Goal: Information Seeking & Learning: Learn about a topic

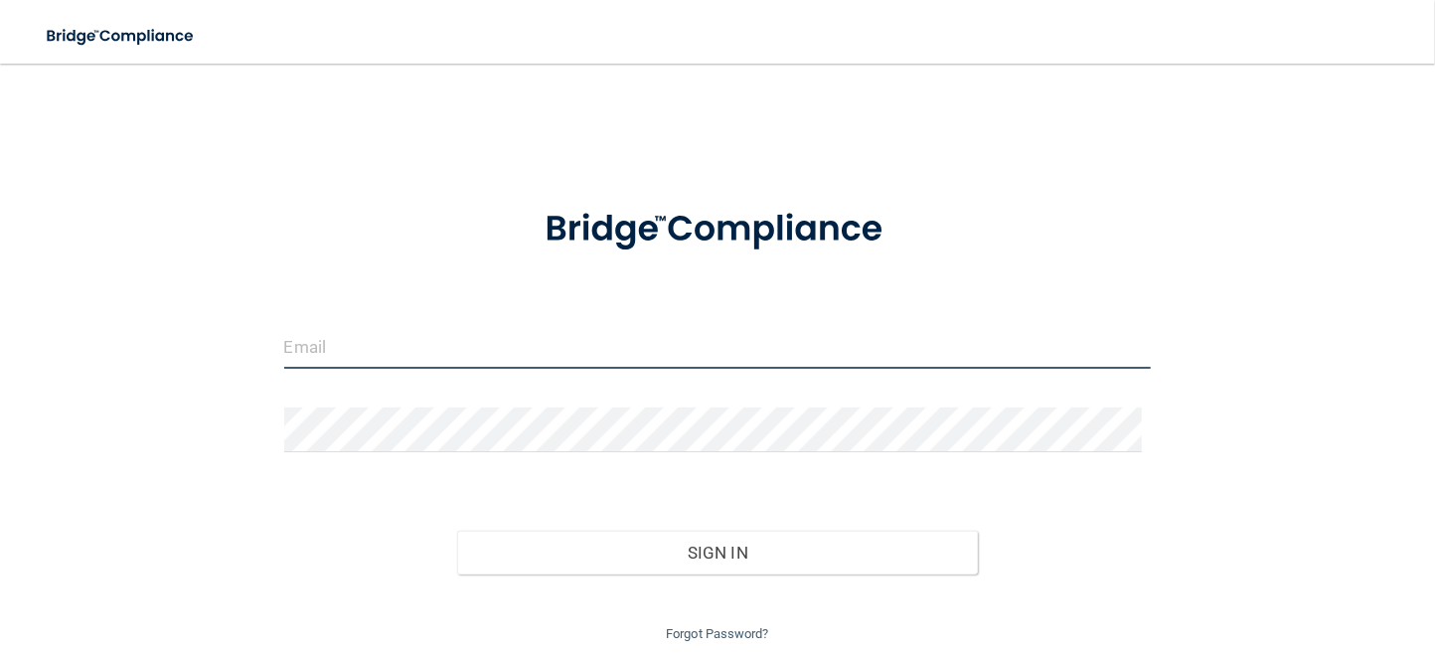
click at [442, 350] on input "email" at bounding box center [718, 346] width 868 height 45
type input "[EMAIL_ADDRESS][DOMAIN_NAME]"
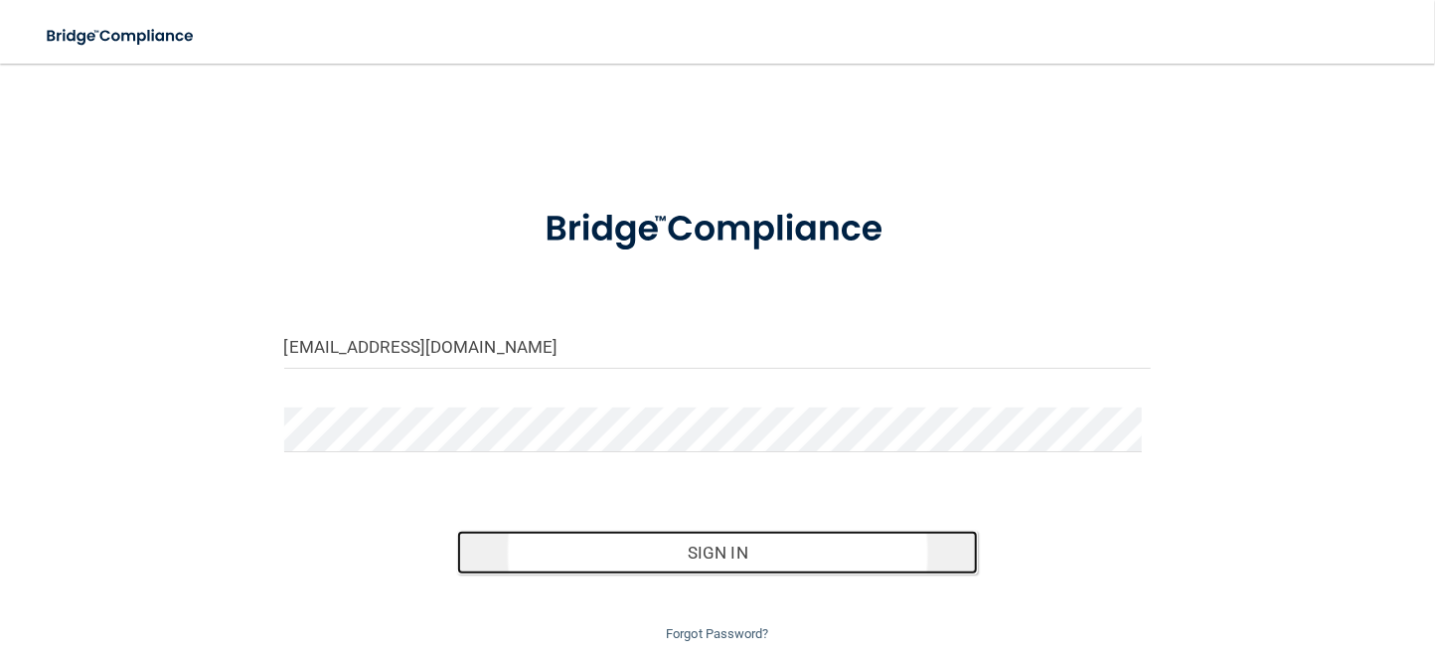
click at [696, 544] on button "Sign In" at bounding box center [717, 553] width 521 height 44
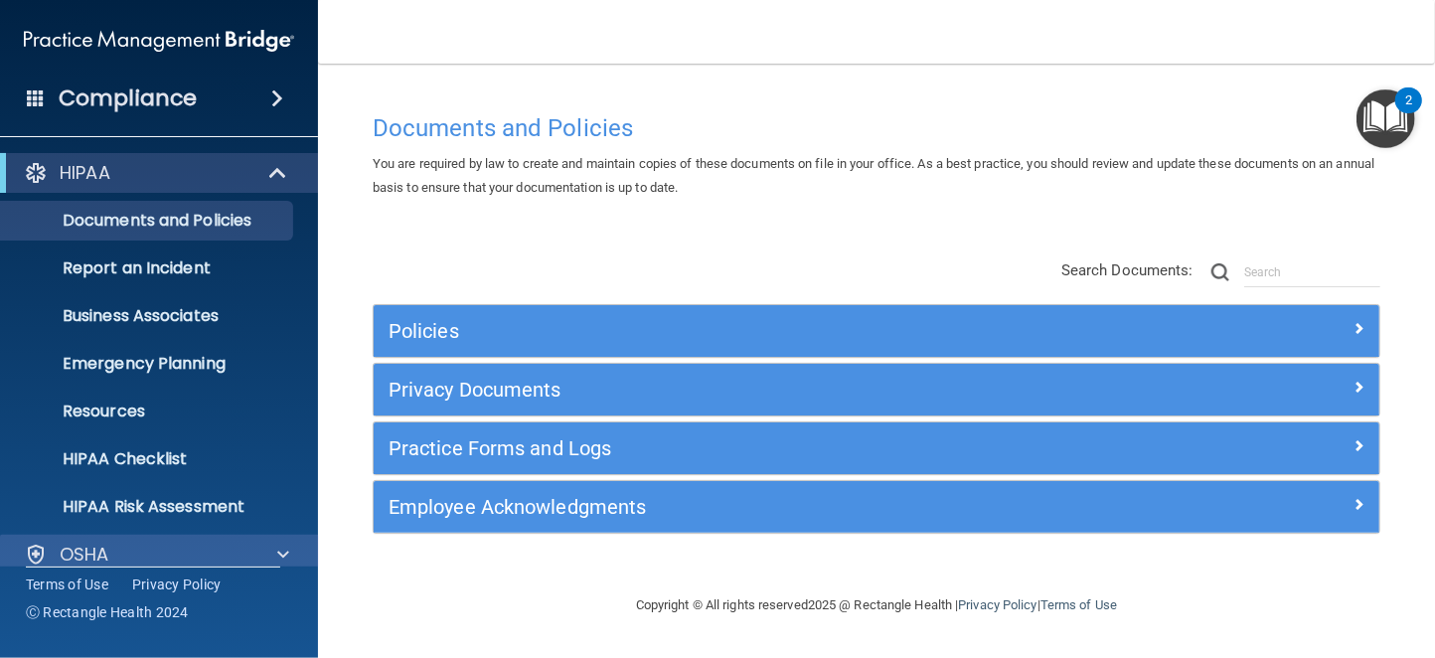
scroll to position [166, 0]
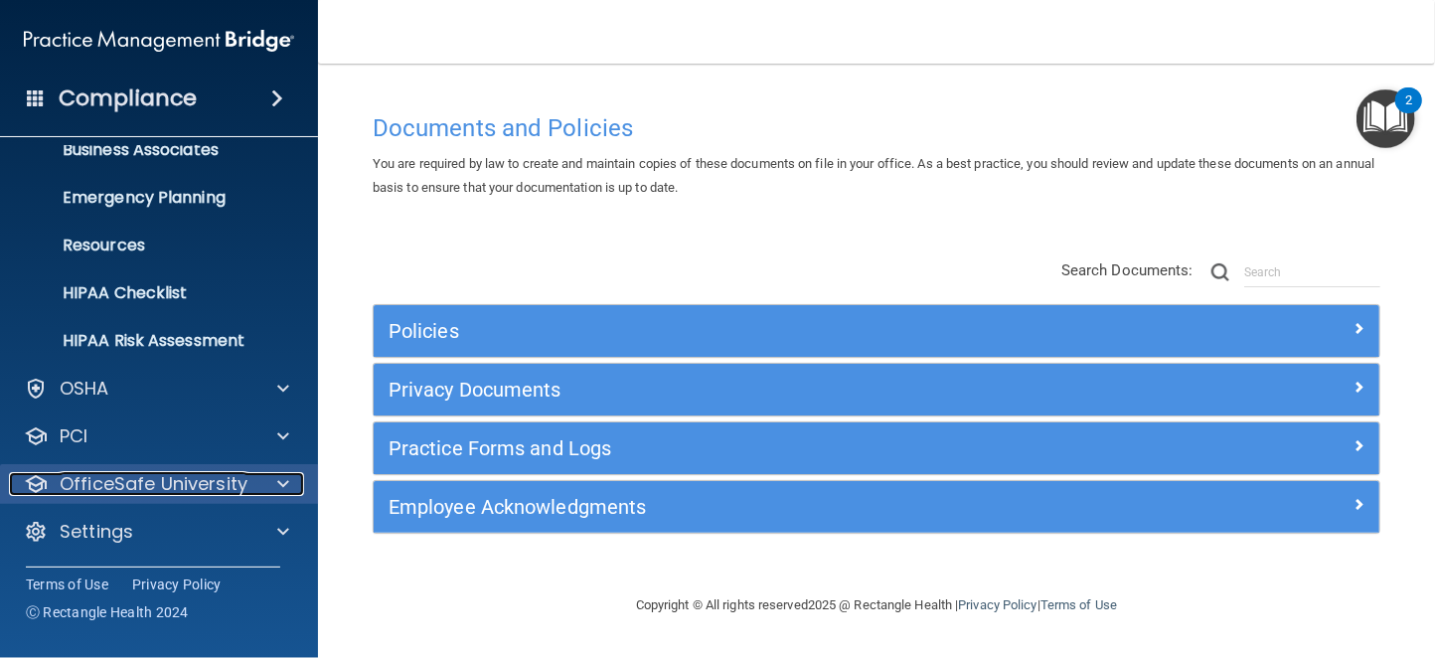
click at [280, 481] on span at bounding box center [283, 484] width 12 height 24
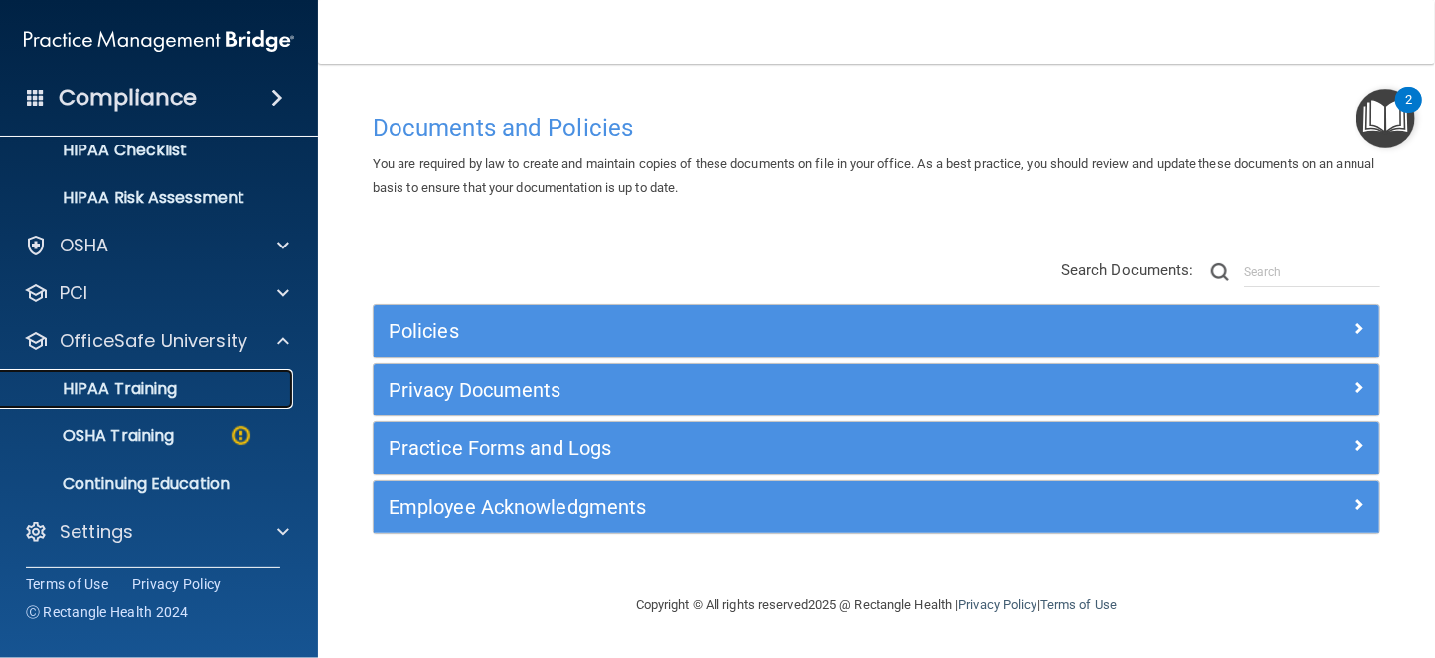
click at [139, 387] on p "HIPAA Training" at bounding box center [95, 389] width 164 height 20
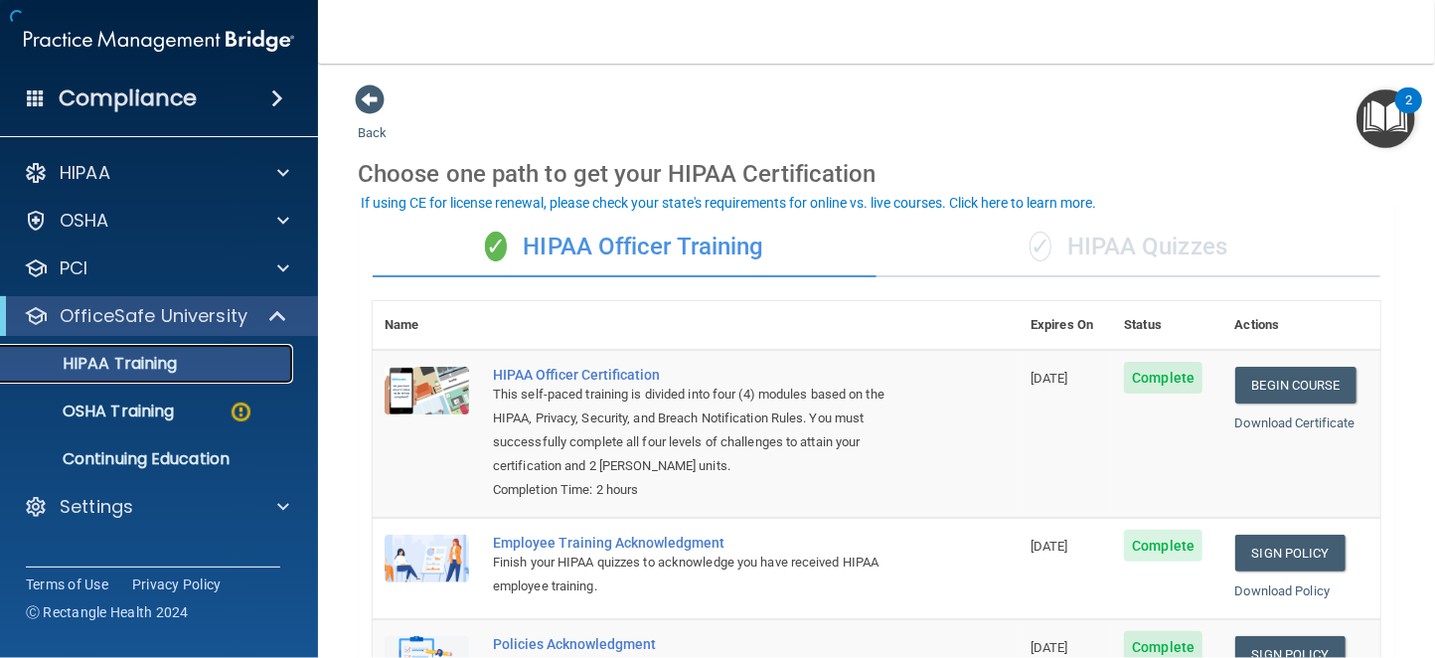
click at [116, 377] on link "HIPAA Training" at bounding box center [136, 364] width 313 height 40
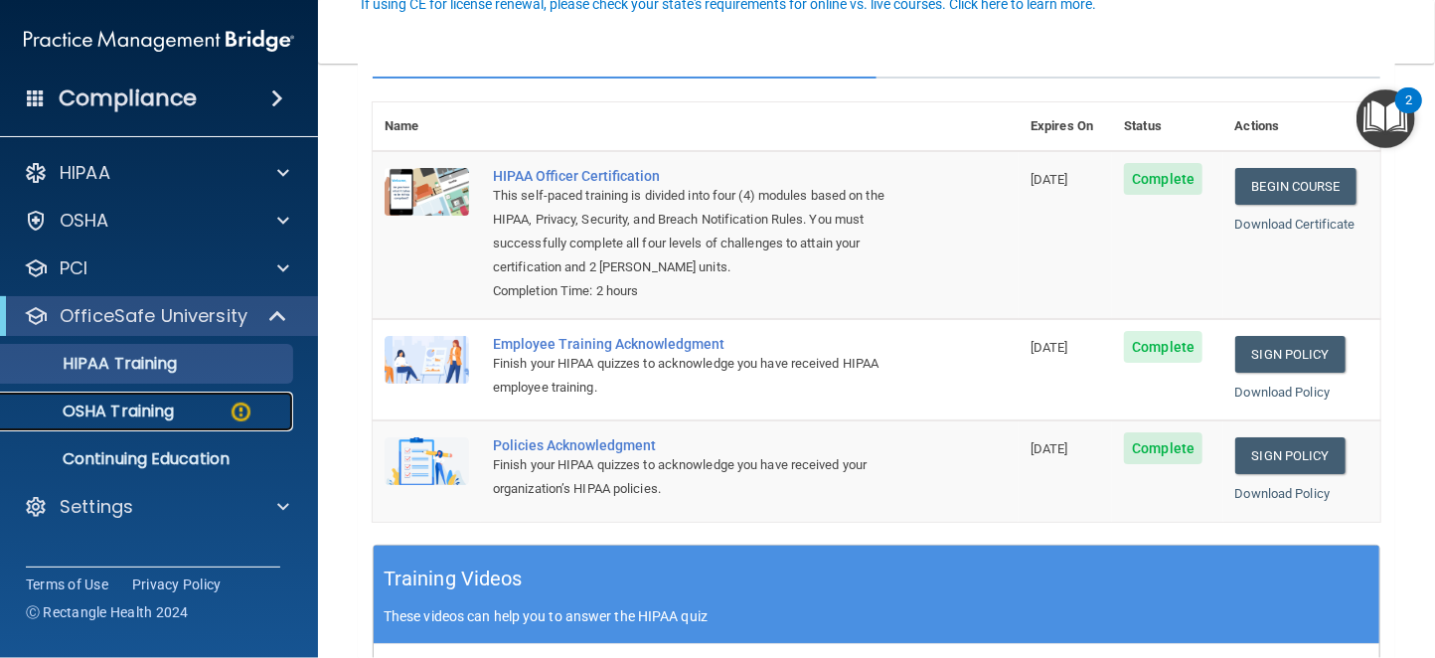
click at [145, 410] on p "OSHA Training" at bounding box center [93, 412] width 161 height 20
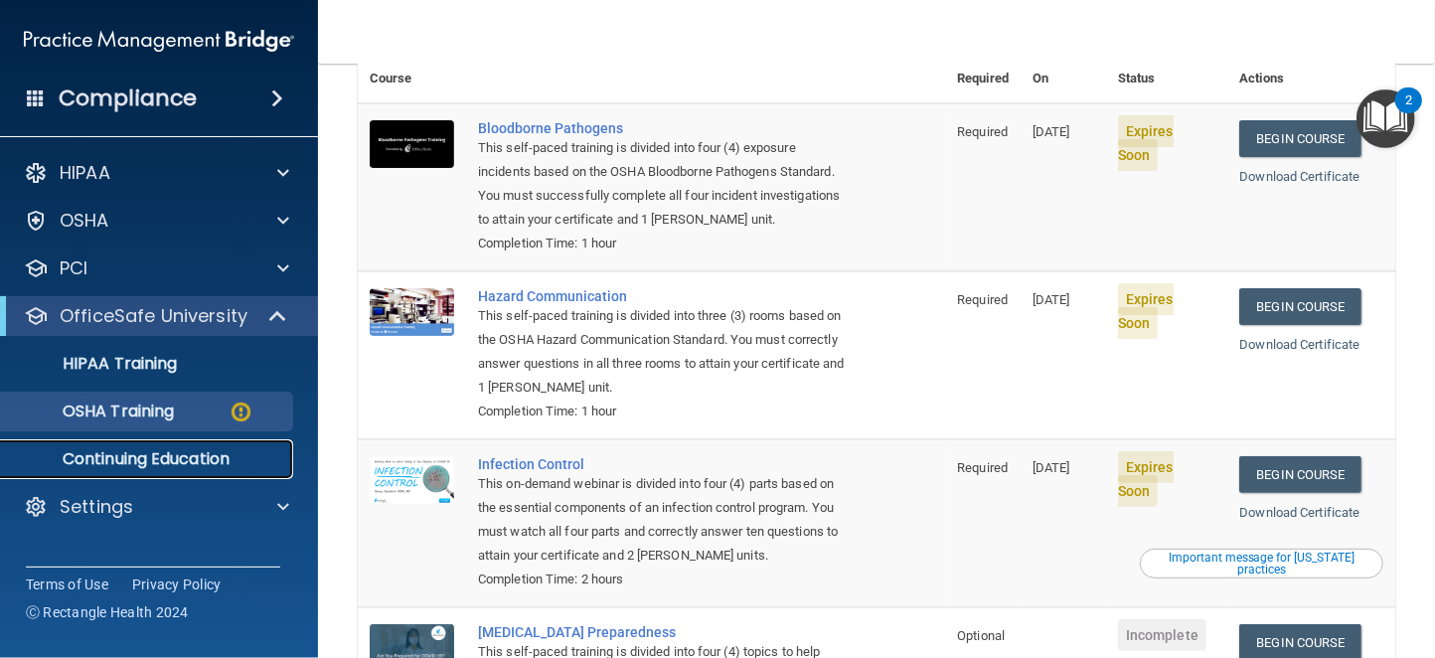
click at [123, 453] on p "Continuing Education" at bounding box center [148, 459] width 271 height 20
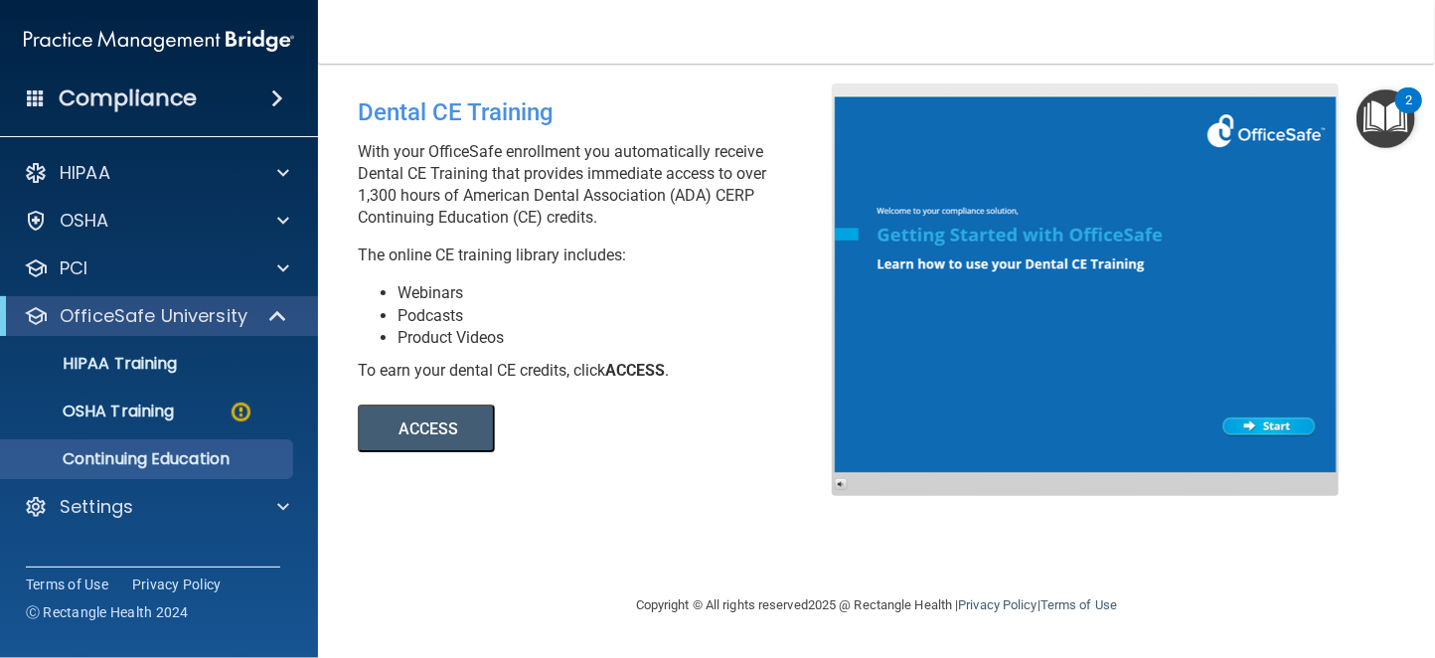
click at [451, 402] on div "ACCESS ACCESS" at bounding box center [630, 417] width 544 height 71
click at [439, 430] on button "ACCESS" at bounding box center [426, 428] width 137 height 48
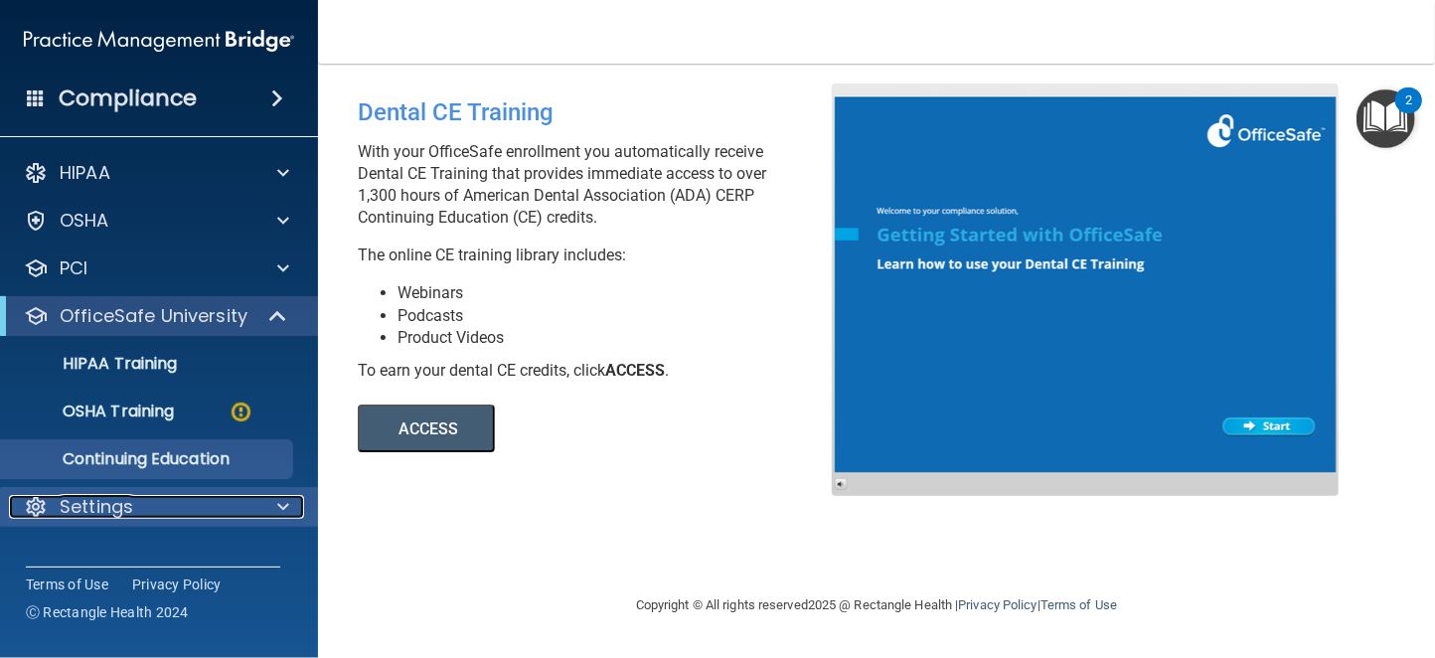
click at [205, 502] on div "Settings" at bounding box center [132, 507] width 246 height 24
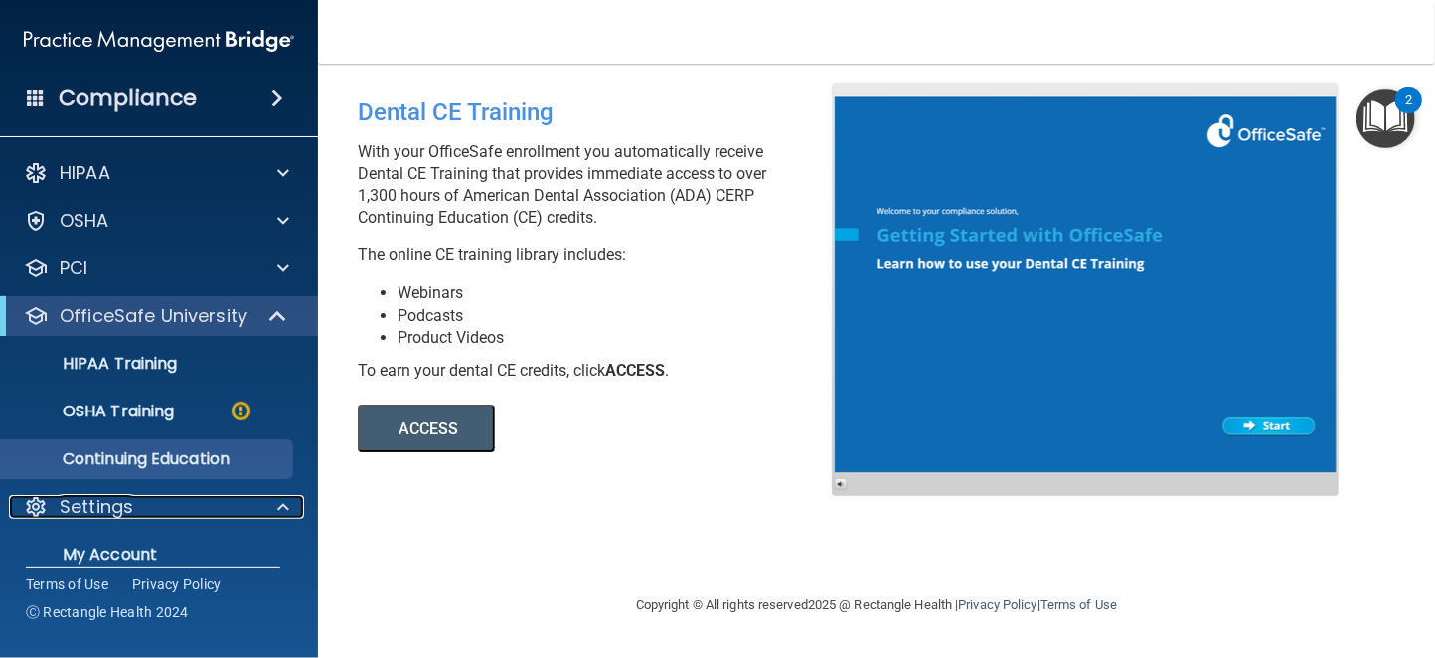
scroll to position [166, 0]
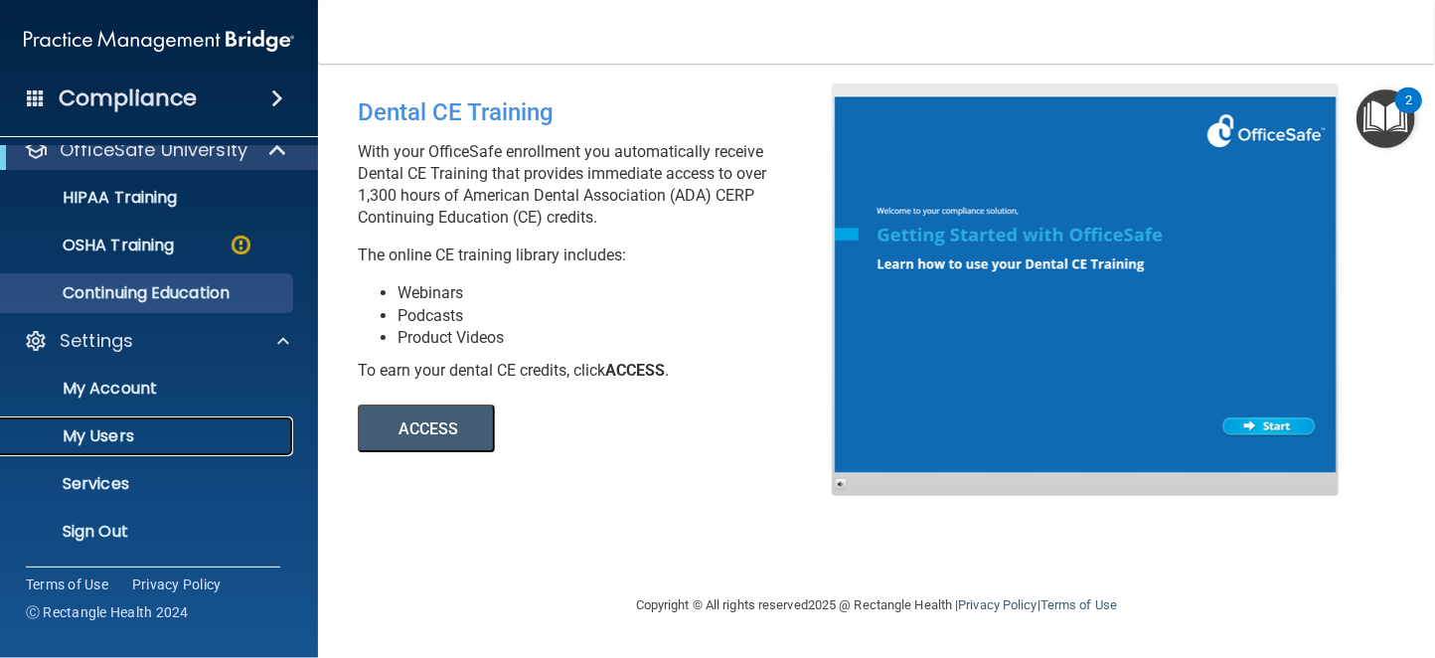
click at [80, 436] on p "My Users" at bounding box center [148, 436] width 271 height 20
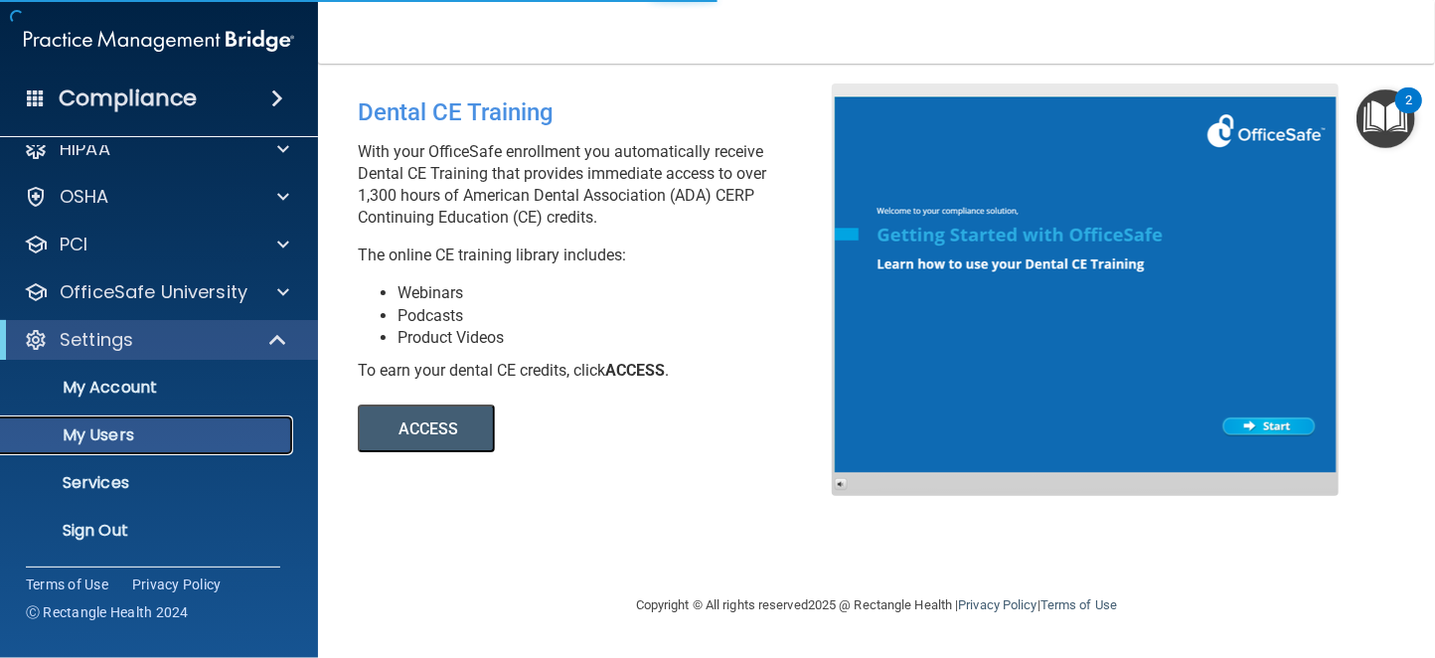
scroll to position [24, 0]
select select "20"
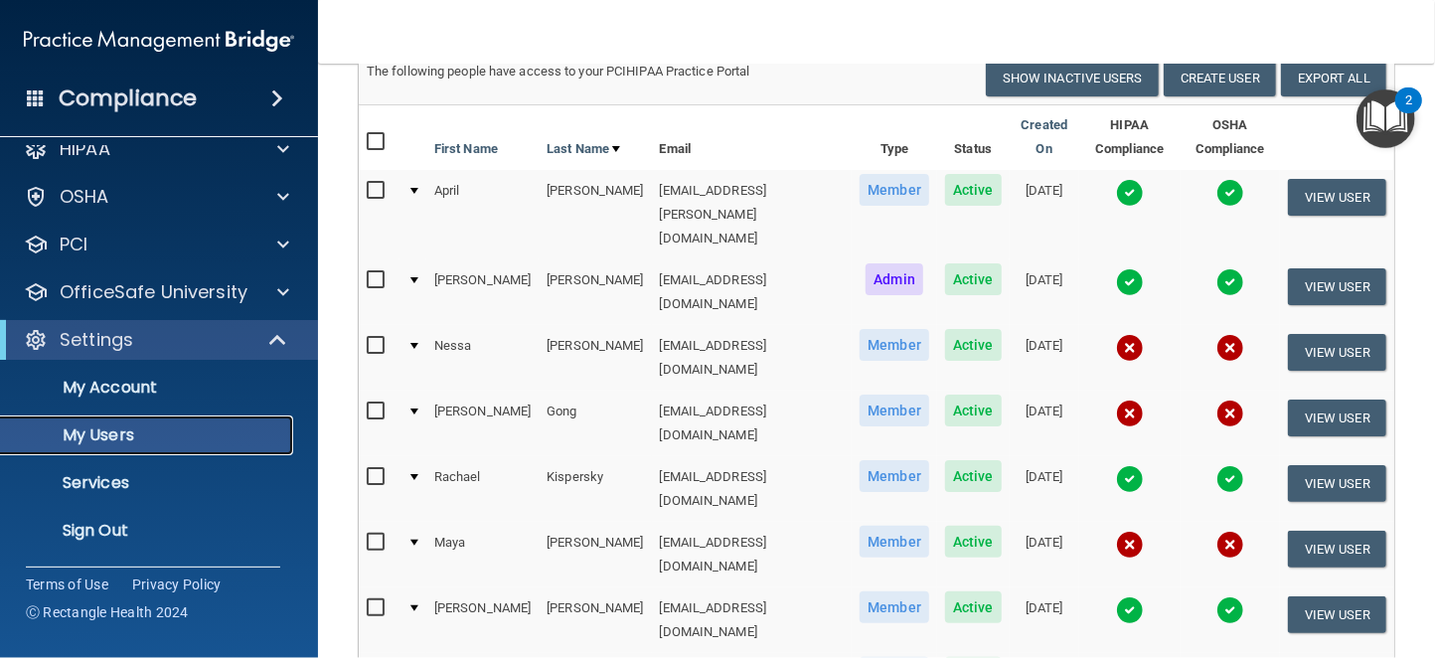
scroll to position [129, 0]
